Goal: Obtain resource: Download file/media

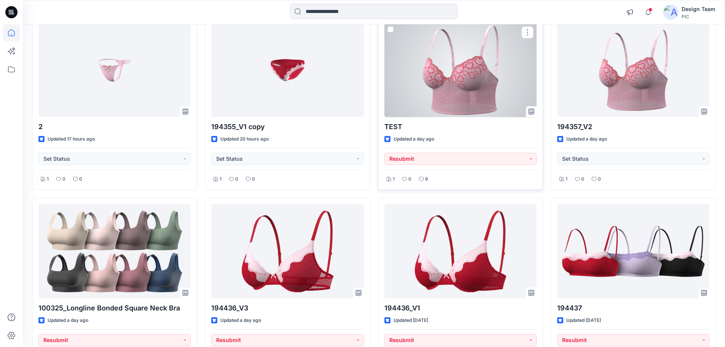
scroll to position [228, 0]
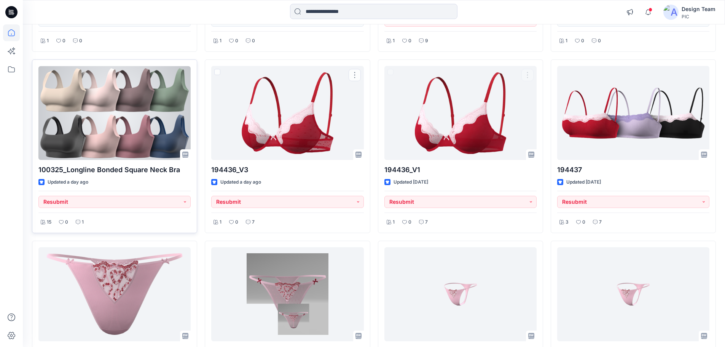
click at [111, 136] on div at bounding box center [114, 113] width 152 height 94
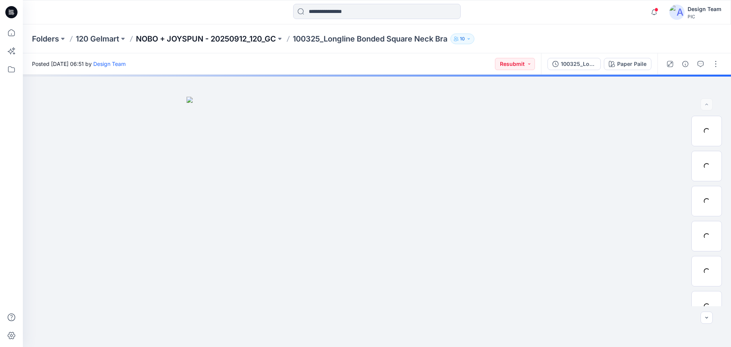
click at [226, 37] on p "NOBO + JOYSPUN - 20250912_120_GC" at bounding box center [206, 38] width 140 height 11
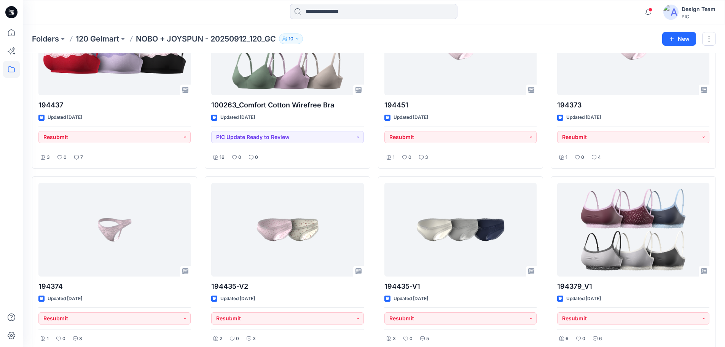
scroll to position [304, 0]
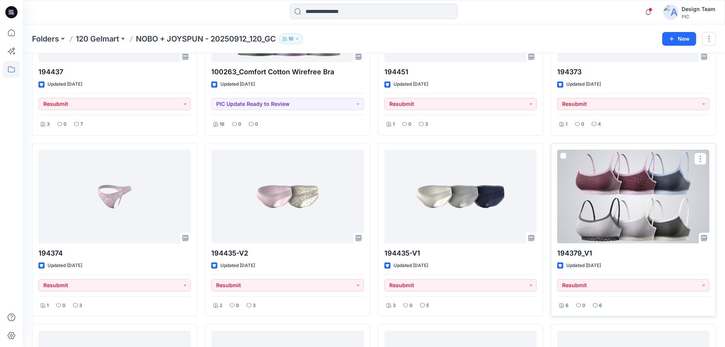
click at [613, 202] on div at bounding box center [633, 197] width 152 height 94
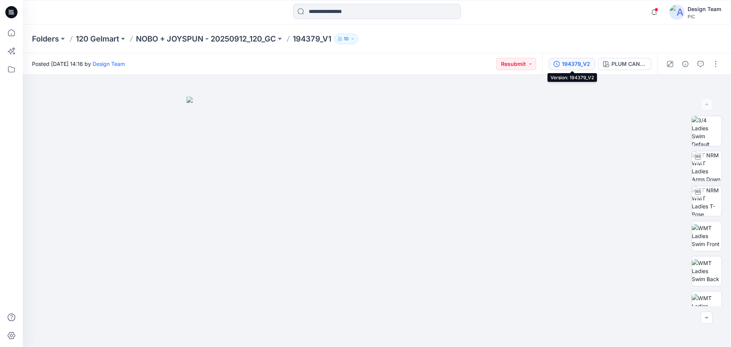
click at [585, 67] on div "194379_V2" at bounding box center [576, 64] width 28 height 8
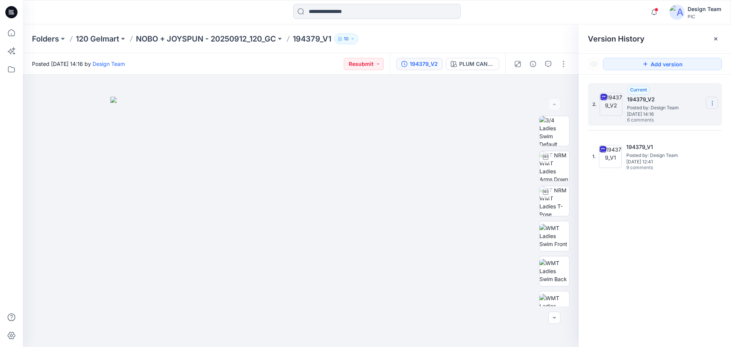
click at [713, 104] on icon at bounding box center [712, 103] width 6 height 6
click at [703, 119] on span "Download Source BW File" at bounding box center [674, 117] width 64 height 9
click at [655, 11] on span at bounding box center [656, 10] width 4 height 4
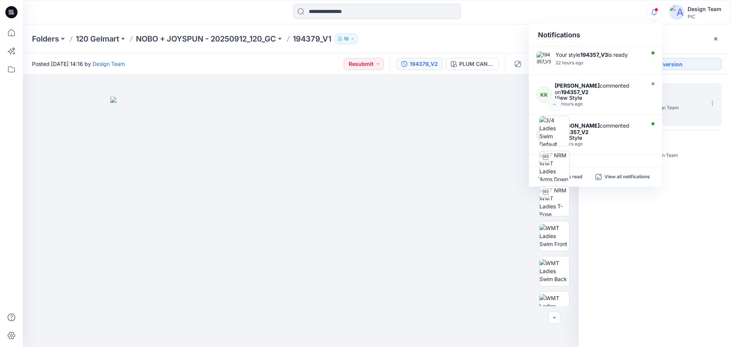
click at [654, 11] on icon "button" at bounding box center [654, 12] width 14 height 15
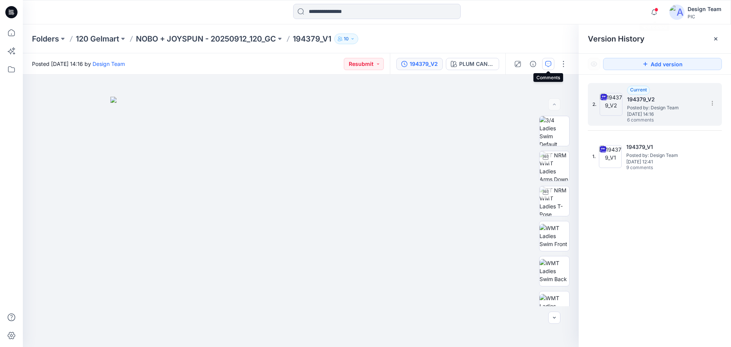
click at [545, 61] on button "button" at bounding box center [548, 64] width 12 height 12
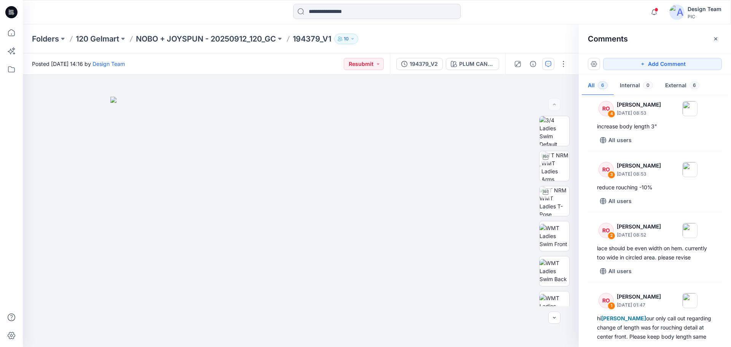
scroll to position [167, 0]
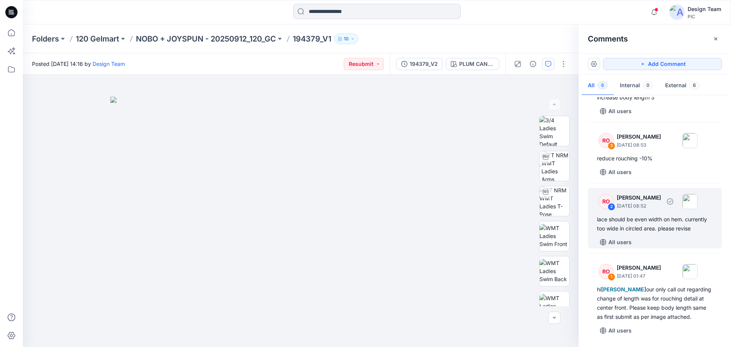
click at [652, 216] on div "lace should be even width on hem. currently too wide in circled area. please re…" at bounding box center [655, 224] width 116 height 18
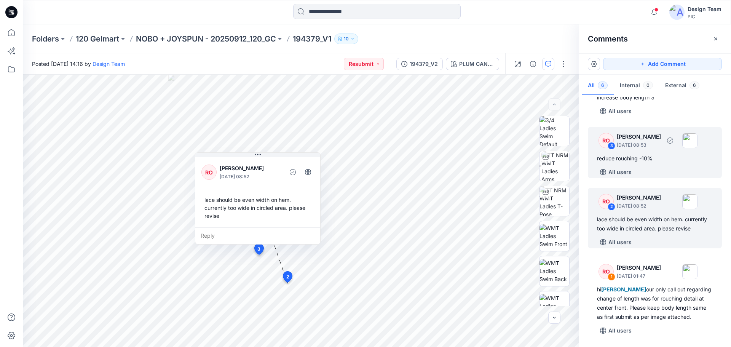
click at [628, 144] on div "RO 3 [PERSON_NAME] [DATE] 08:53 reduce rouching -10% All users" at bounding box center [655, 152] width 134 height 51
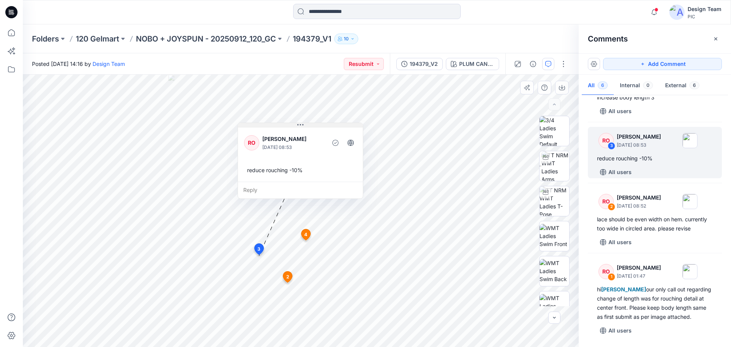
drag, startPoint x: 272, startPoint y: 179, endPoint x: 295, endPoint y: 128, distance: 56.1
click at [297, 128] on icon at bounding box center [300, 125] width 6 height 6
